Goal: Transaction & Acquisition: Purchase product/service

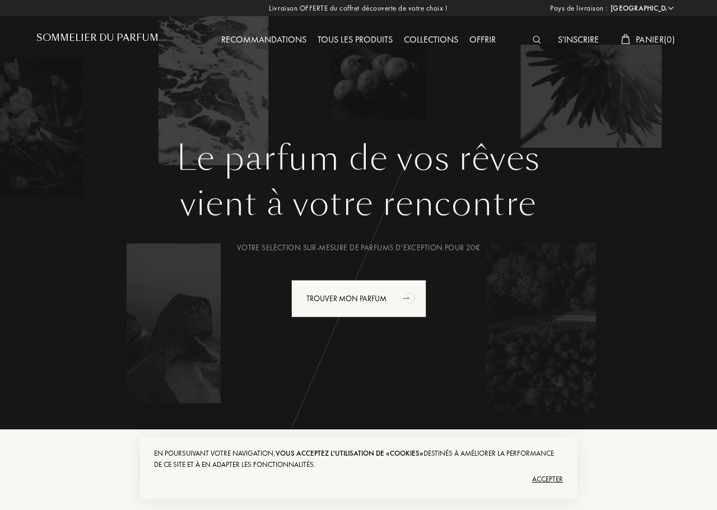
select select "FR"
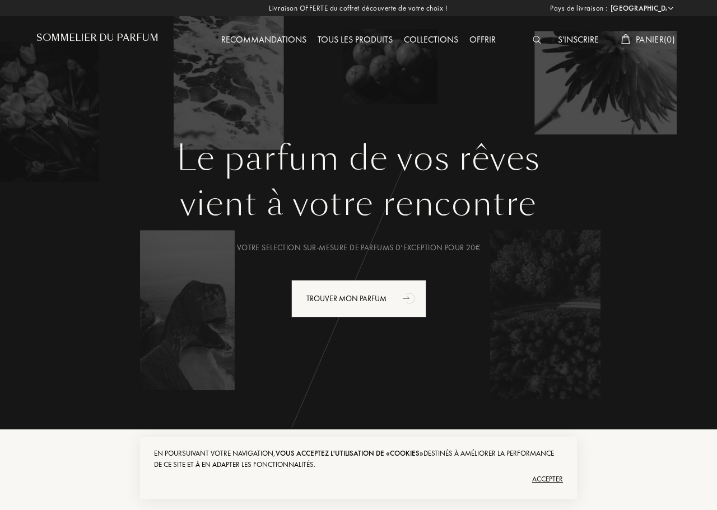
click at [581, 38] on div "S'inscrire" at bounding box center [578, 40] width 52 height 15
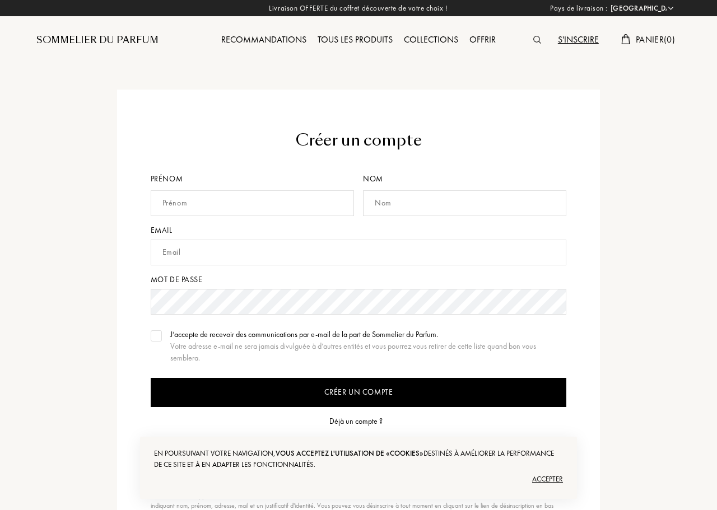
select select "FR"
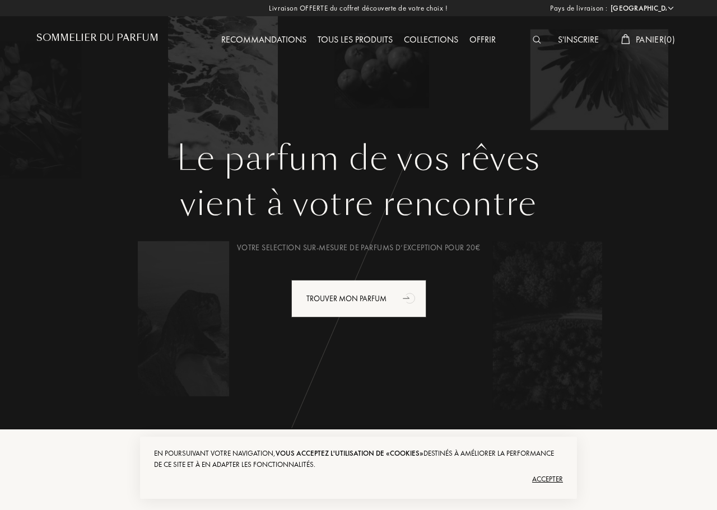
select select "FR"
click at [533, 38] on img at bounding box center [536, 40] width 8 height 8
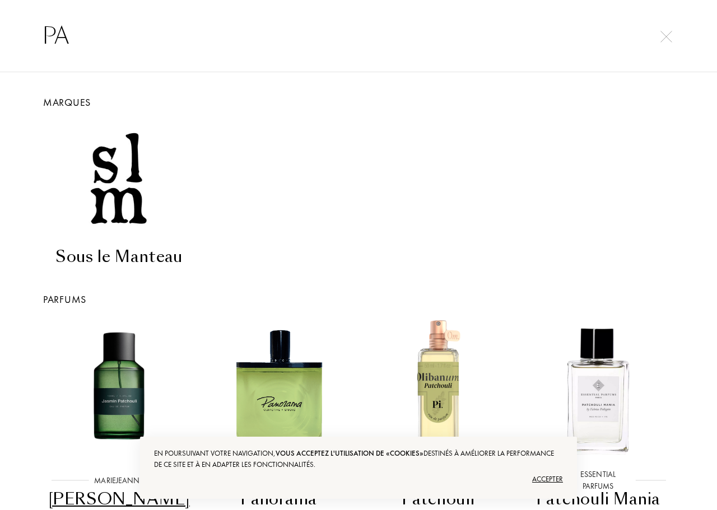
type input "P"
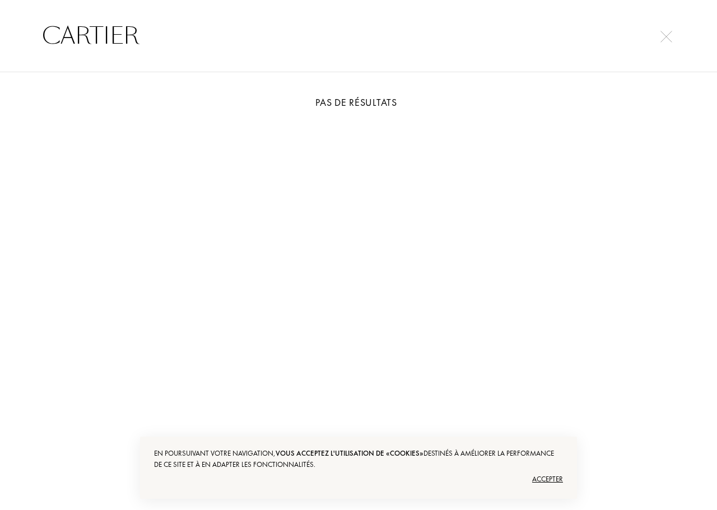
type input "CARTIER"
